Goal: Information Seeking & Learning: Check status

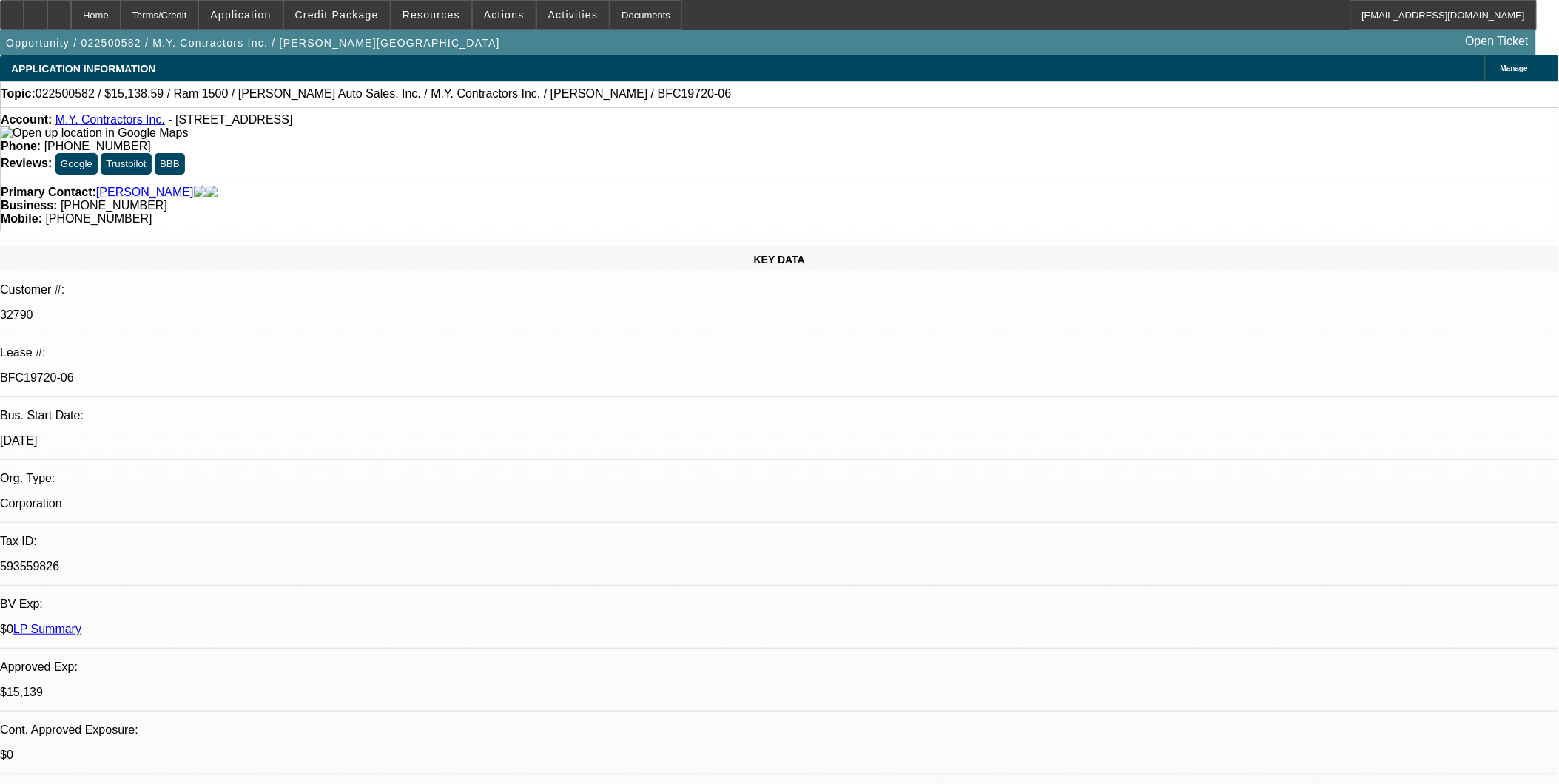
select select "0"
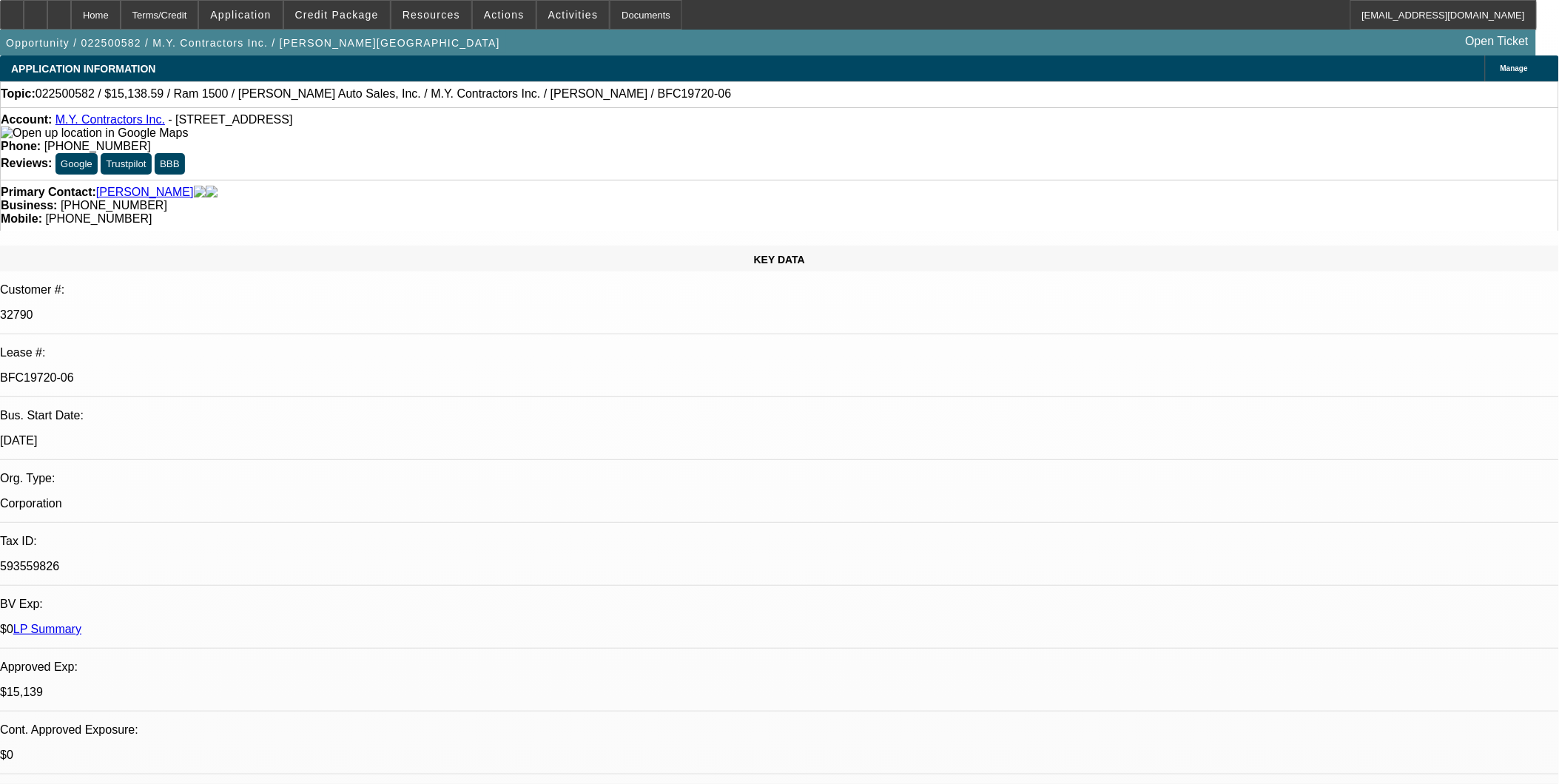
select select "0"
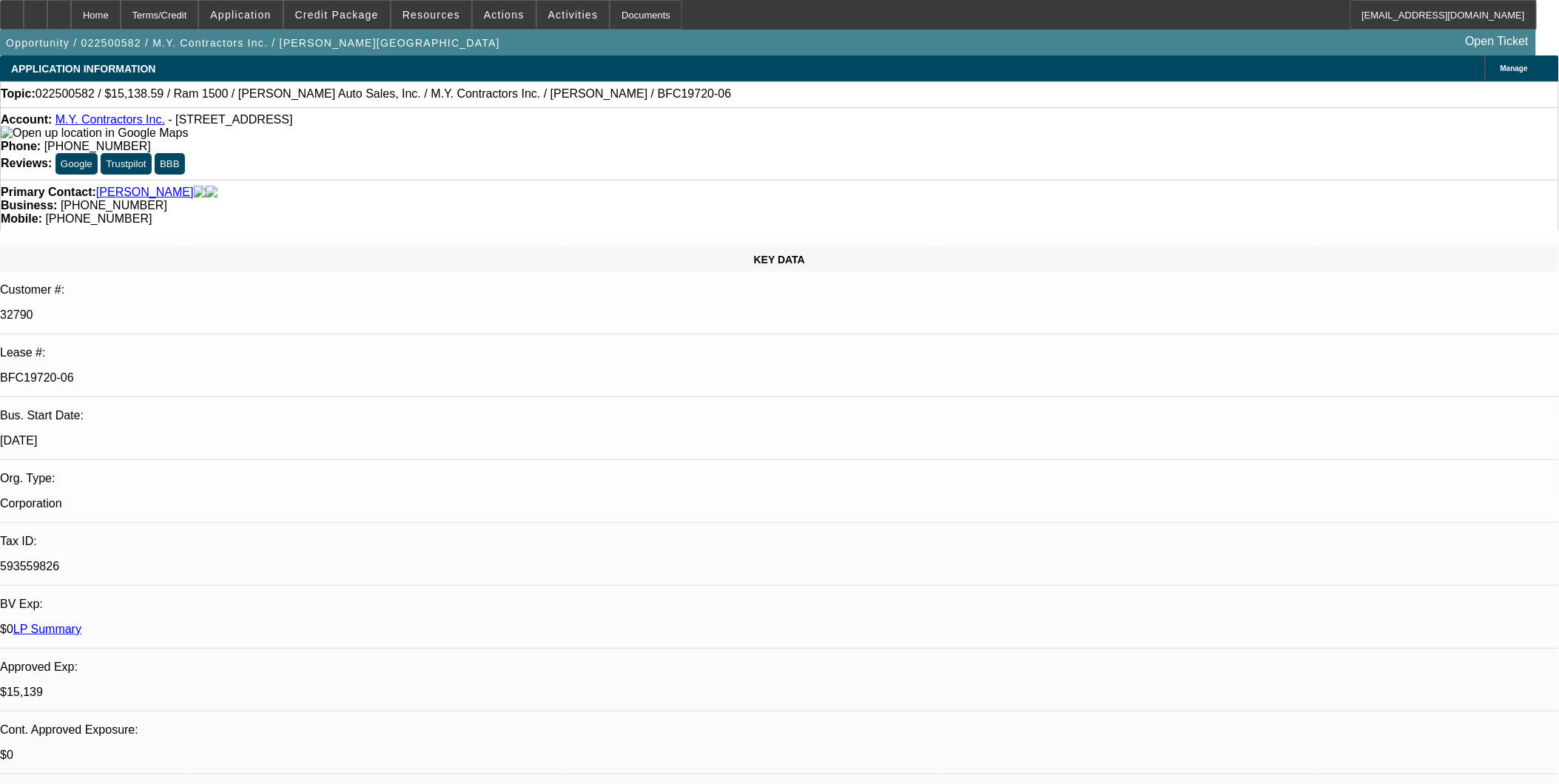
select select "0"
select select "6"
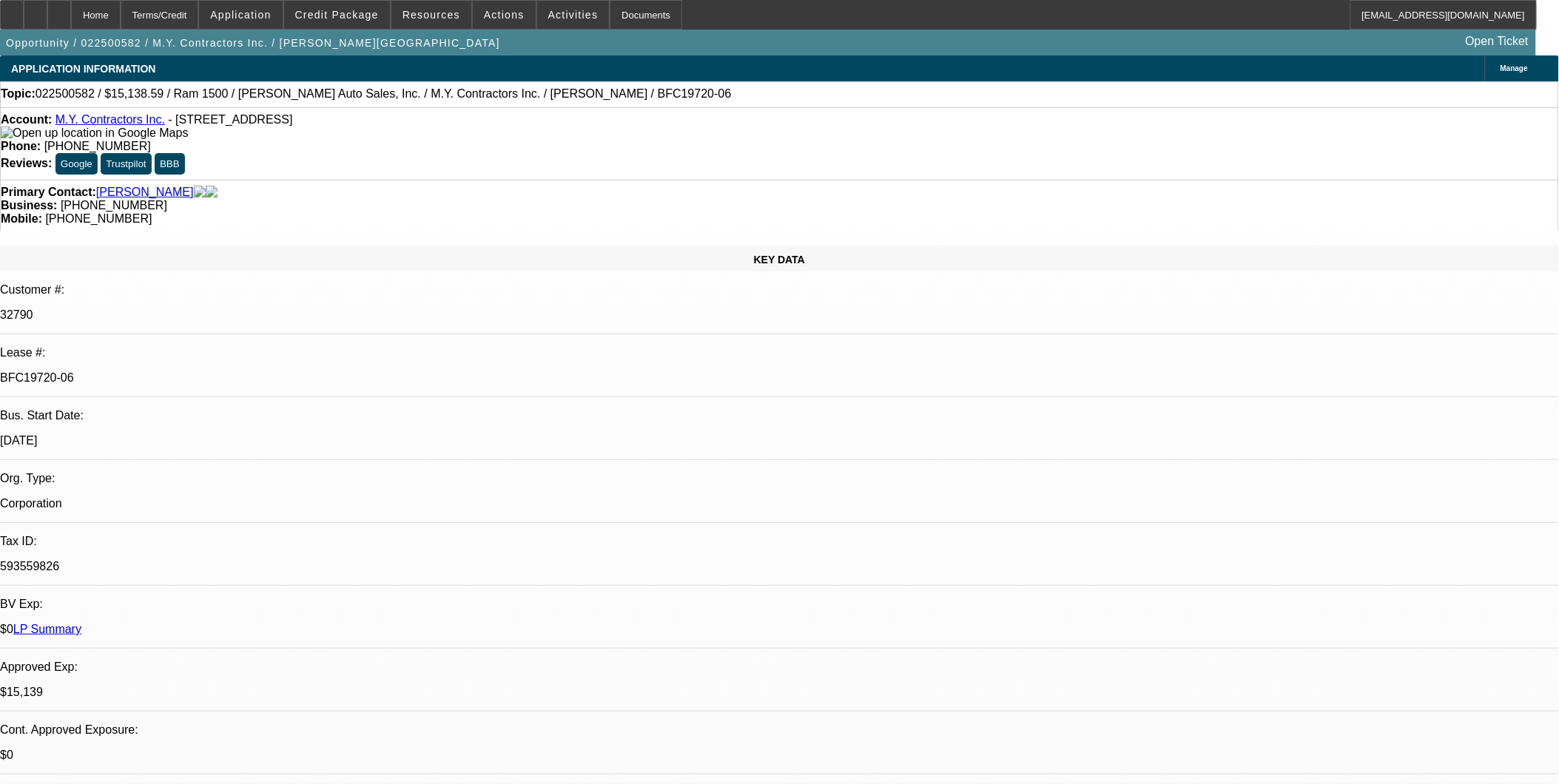
select select "6"
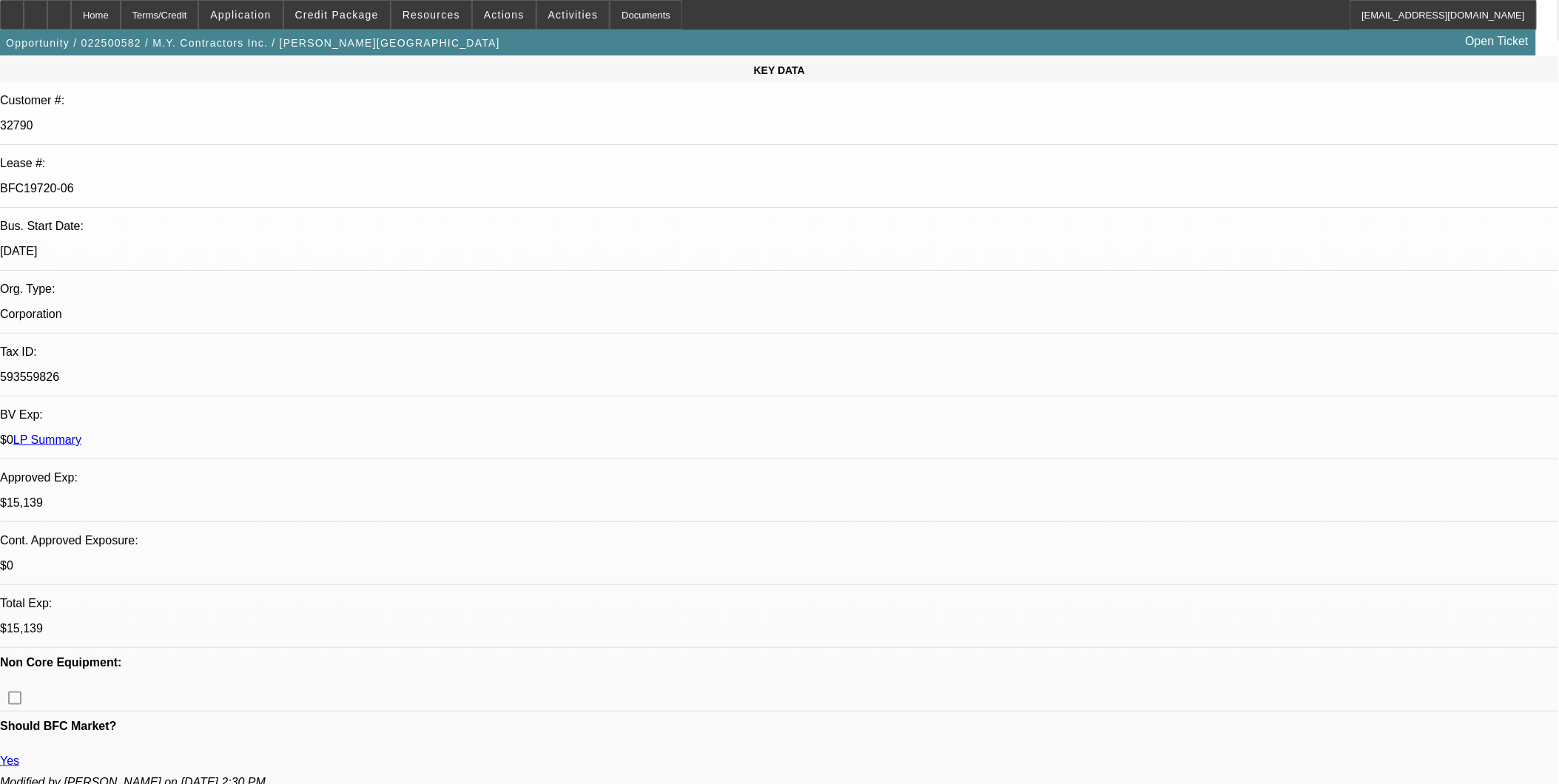
select select "1"
select select "3"
select select "1"
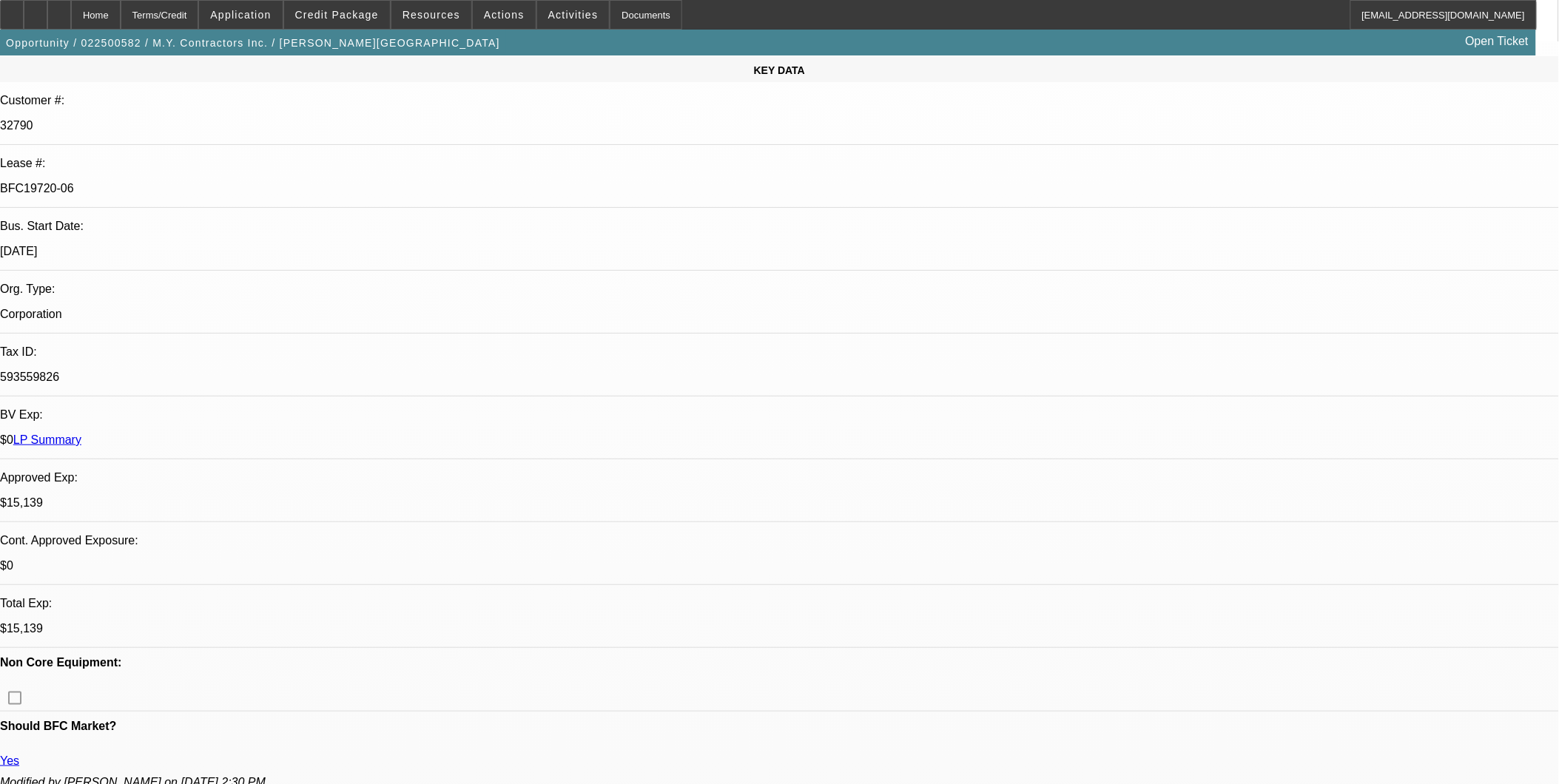
select select "1"
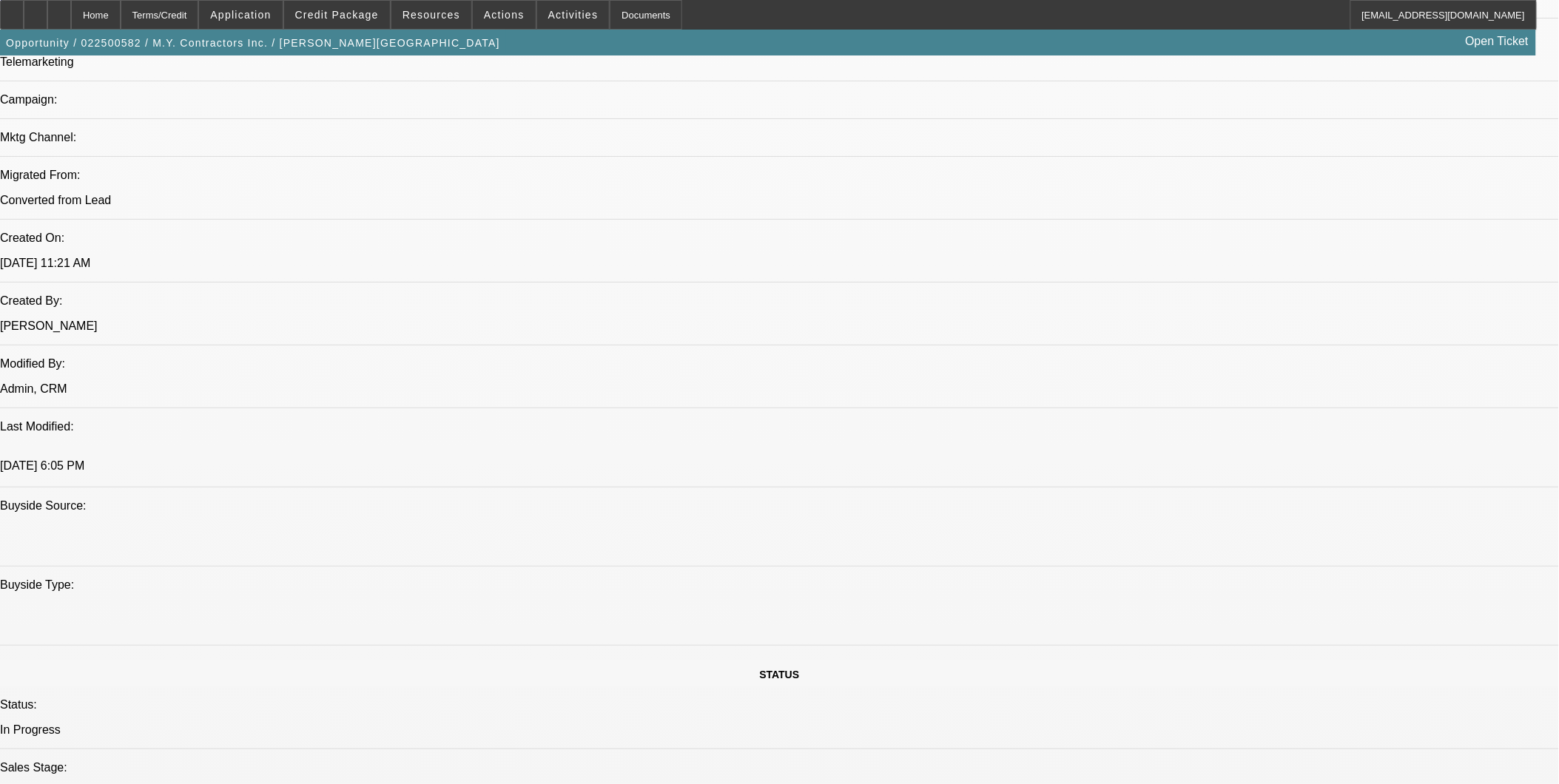
scroll to position [493, 0]
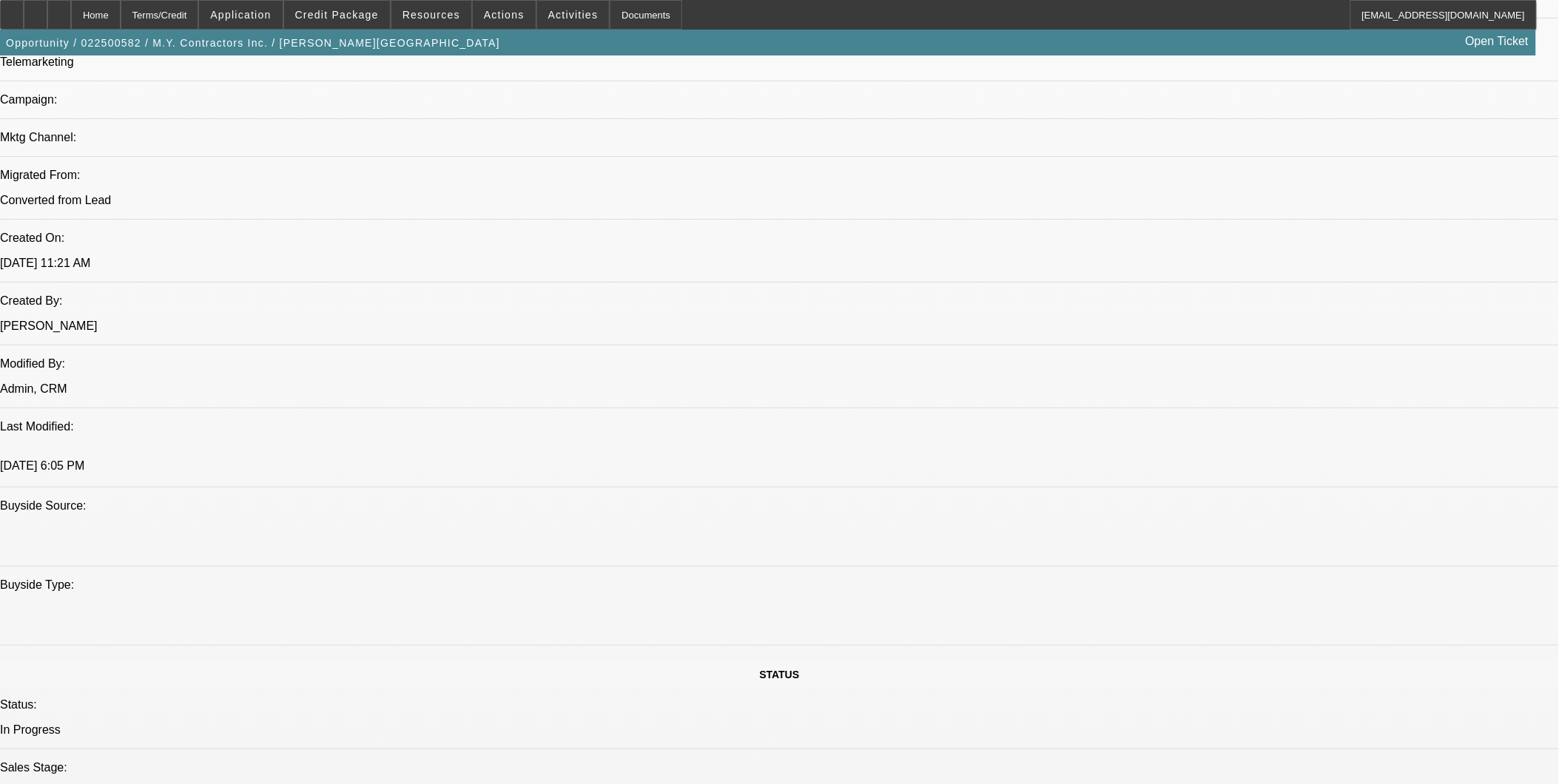
scroll to position [410, 0]
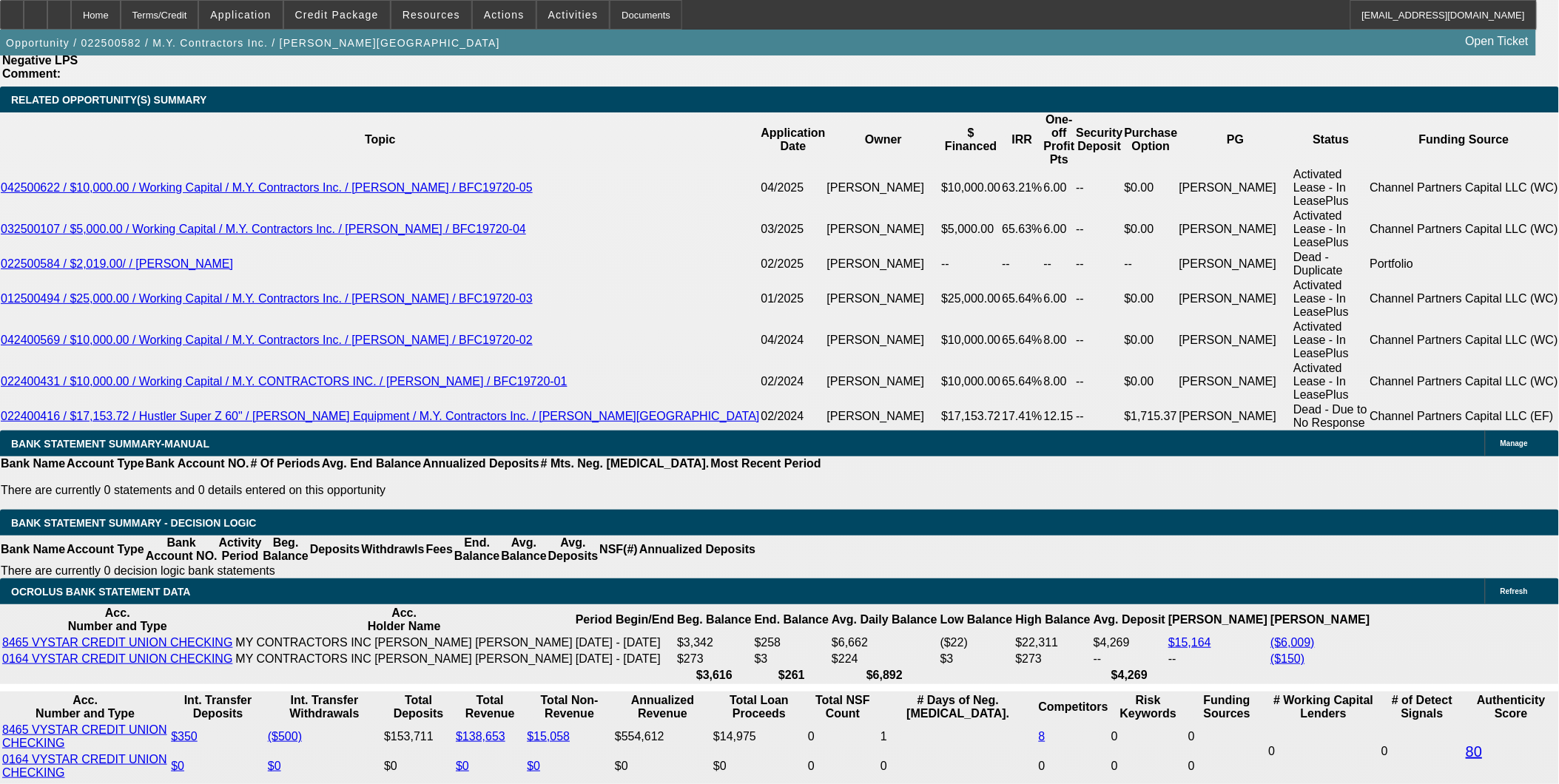
scroll to position [2711, 0]
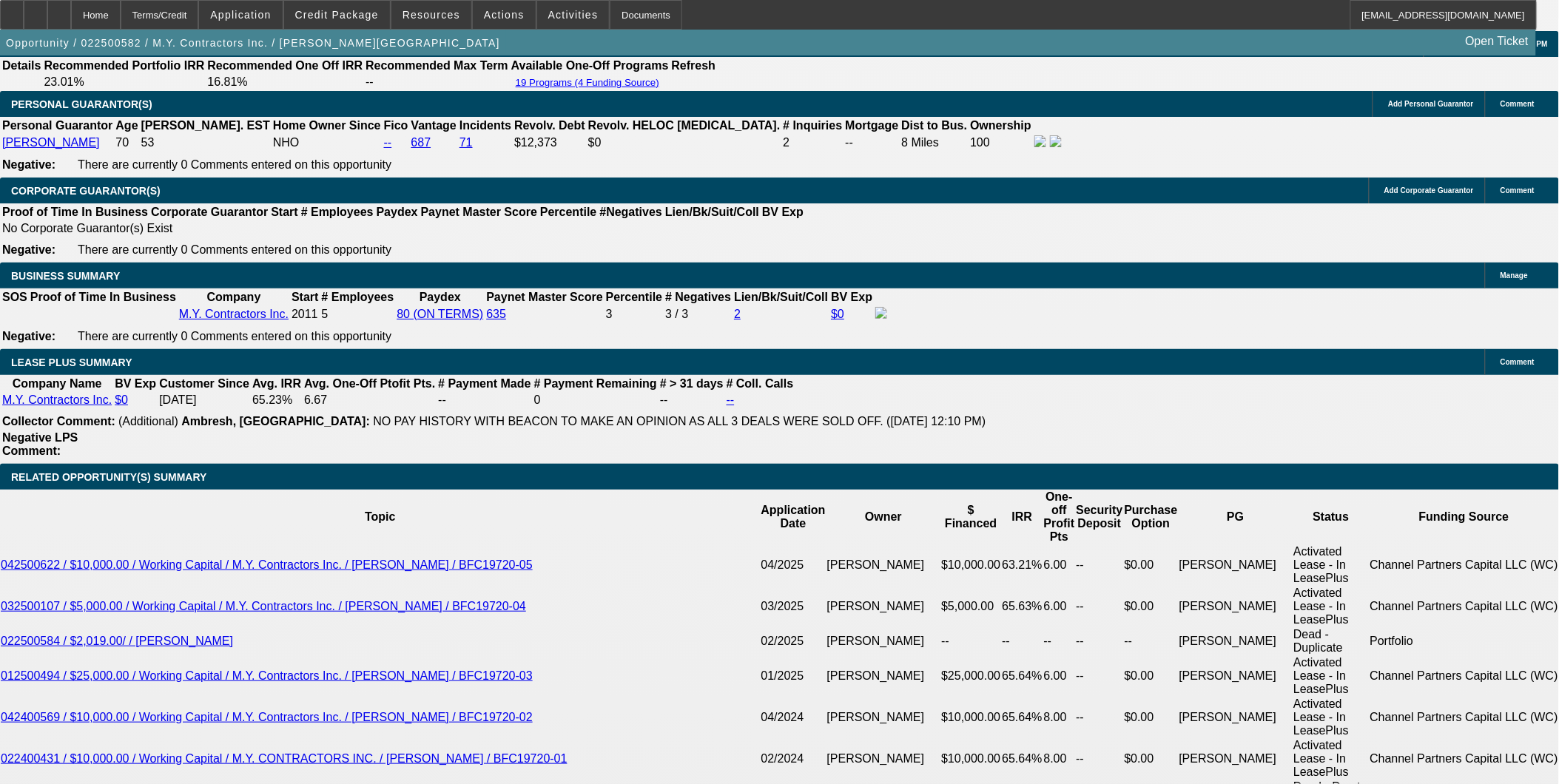
scroll to position [2301, 0]
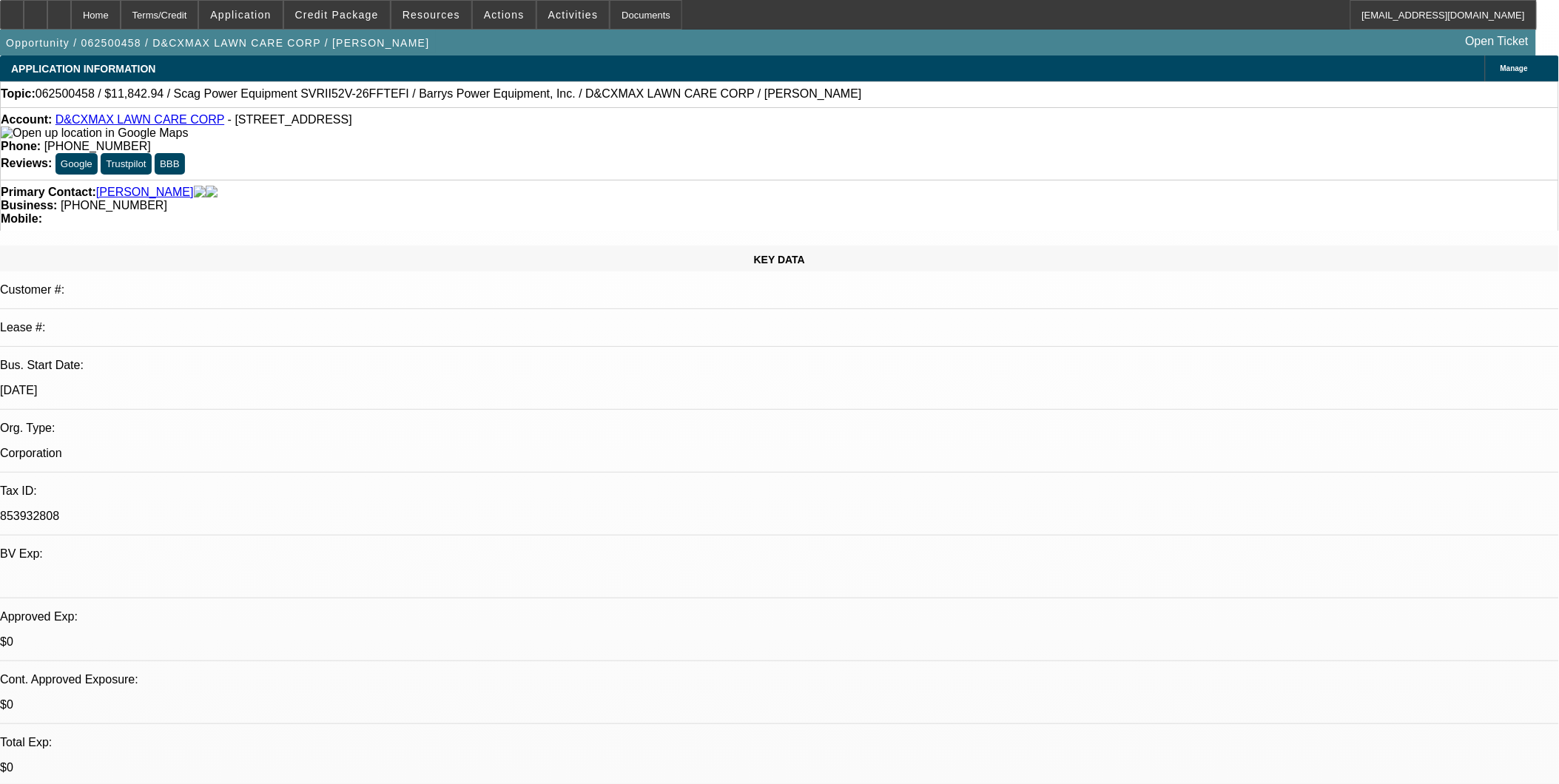
select select "0"
select select "2"
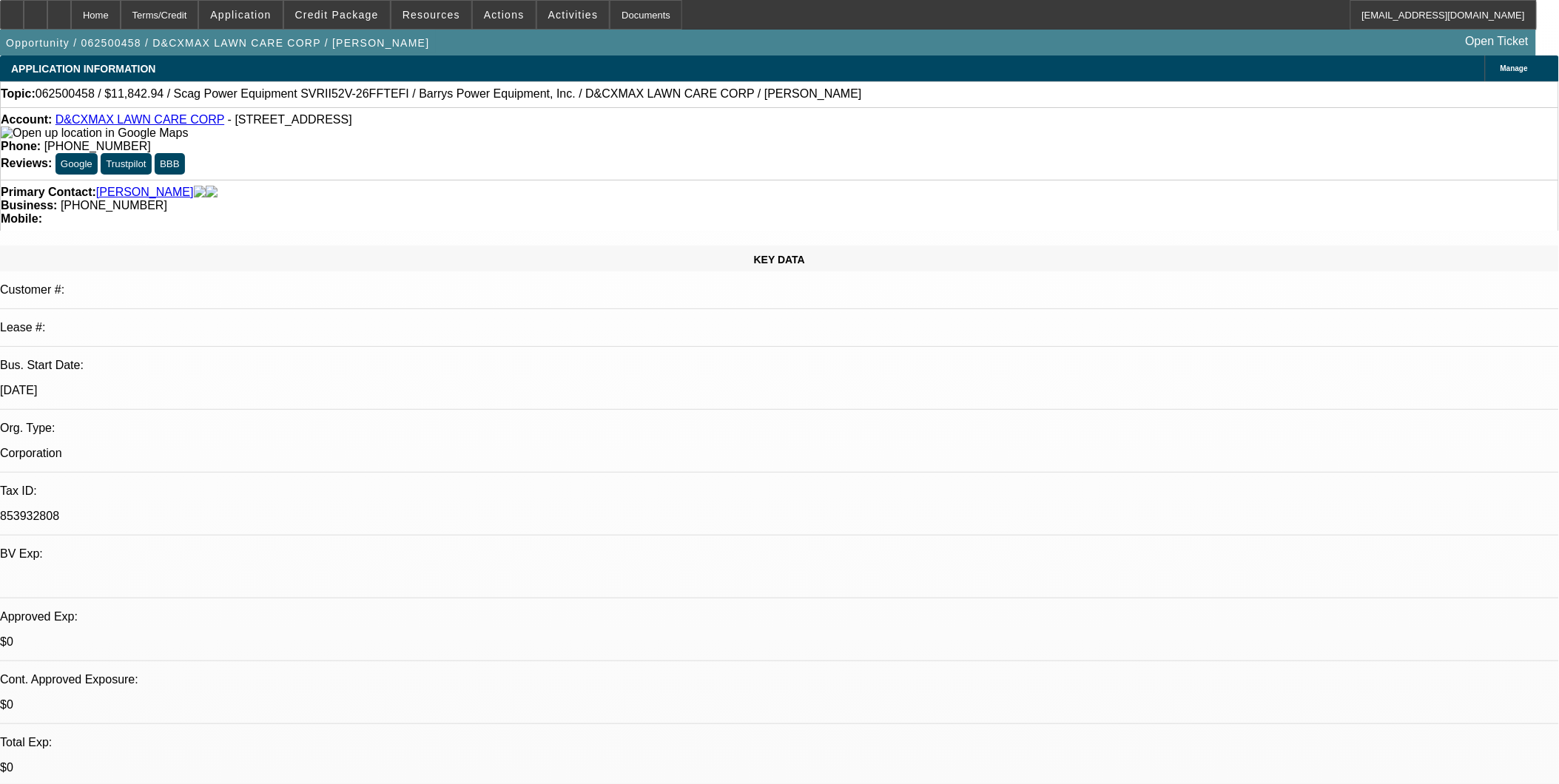
select select "0.1"
select select "0"
select select "2"
select select "0.1"
select select "0"
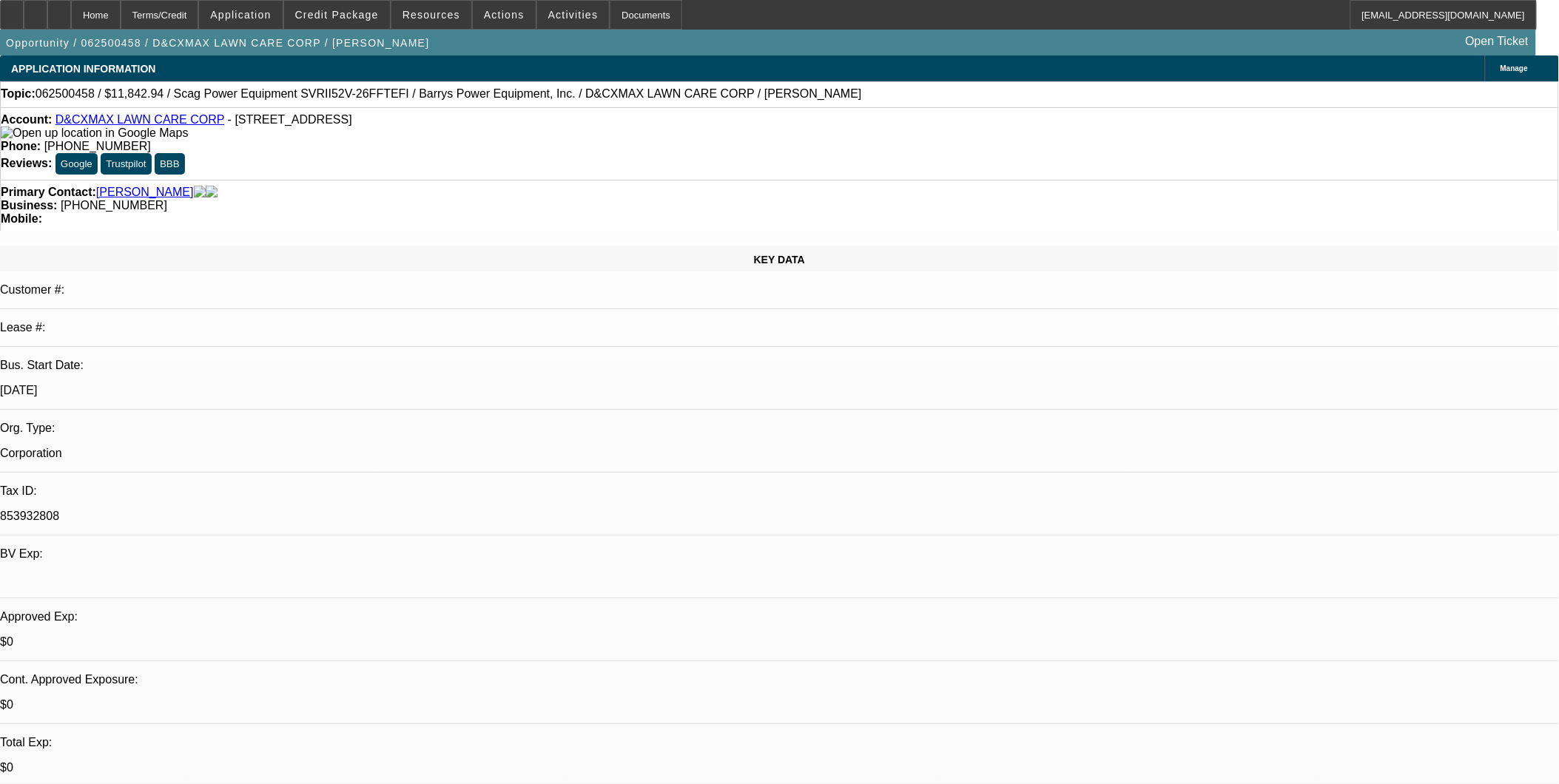
select select "0"
select select "1"
select select "6"
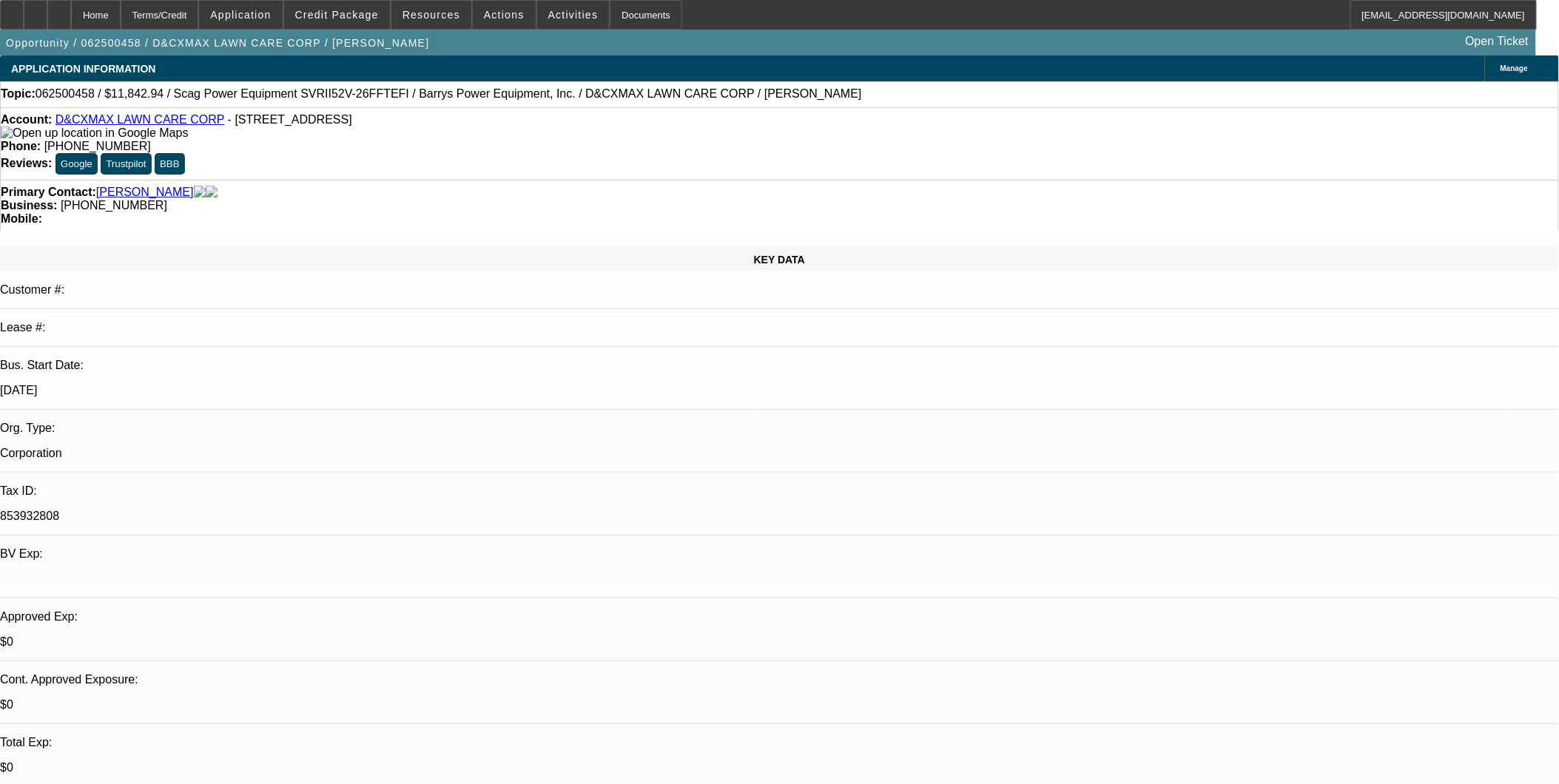
select select "1"
select select "2"
select select "4"
select select "1"
select select "2"
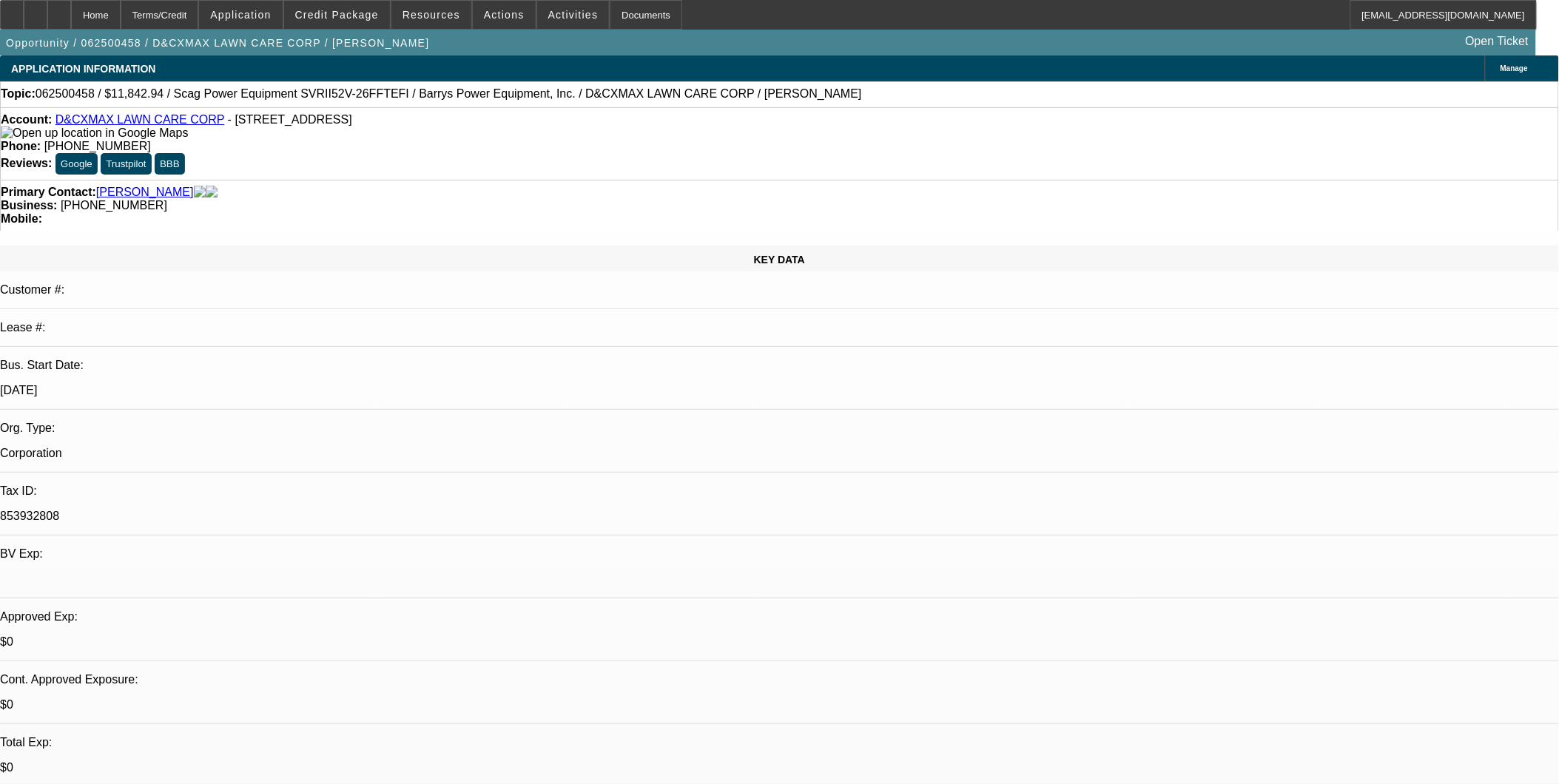
select select "4"
select select "1"
select select "3"
select select "6"
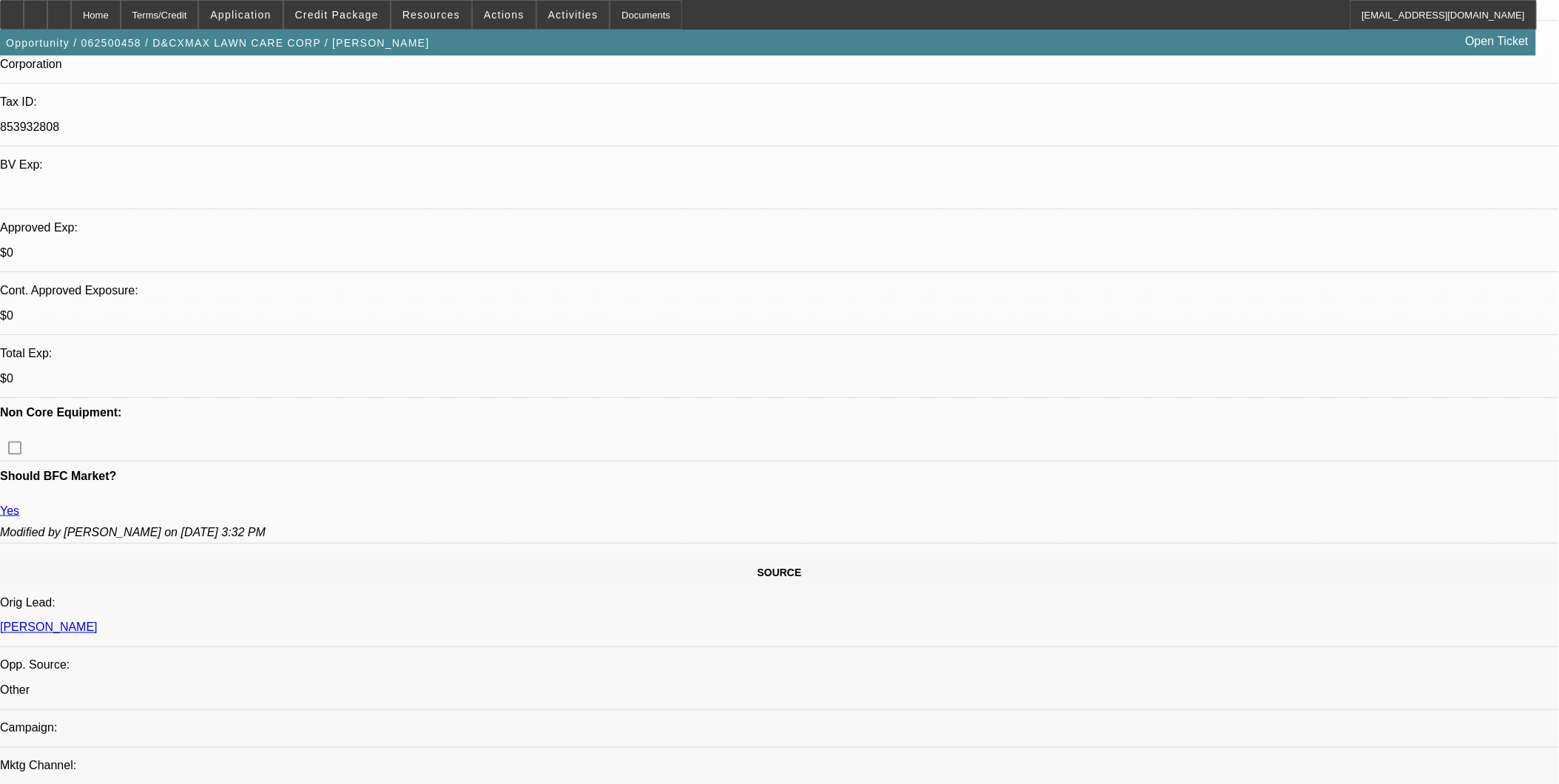
scroll to position [329, 0]
